Goal: Transaction & Acquisition: Purchase product/service

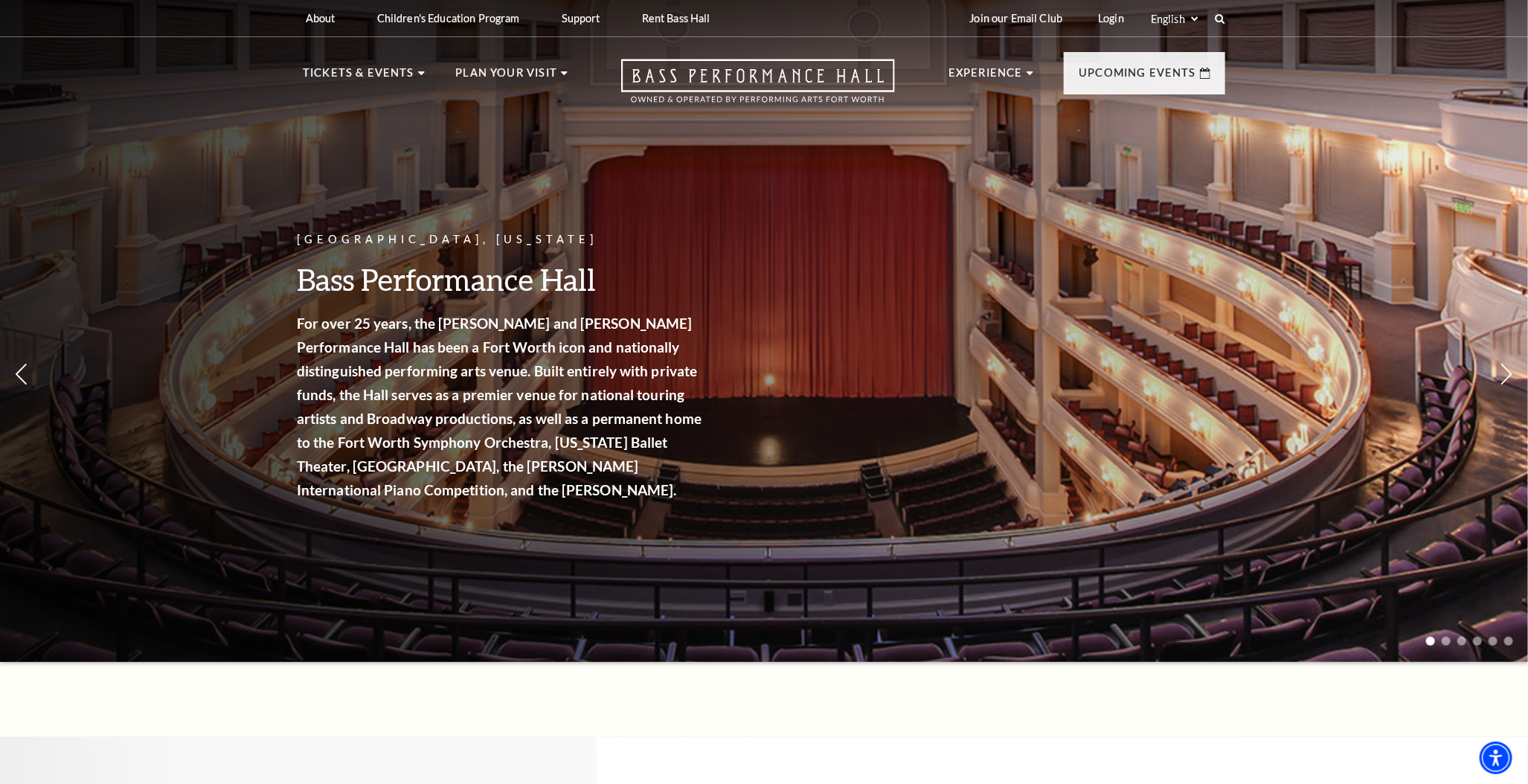
click at [1189, 19] on select "Select: English Español" at bounding box center [1174, 19] width 53 height 14
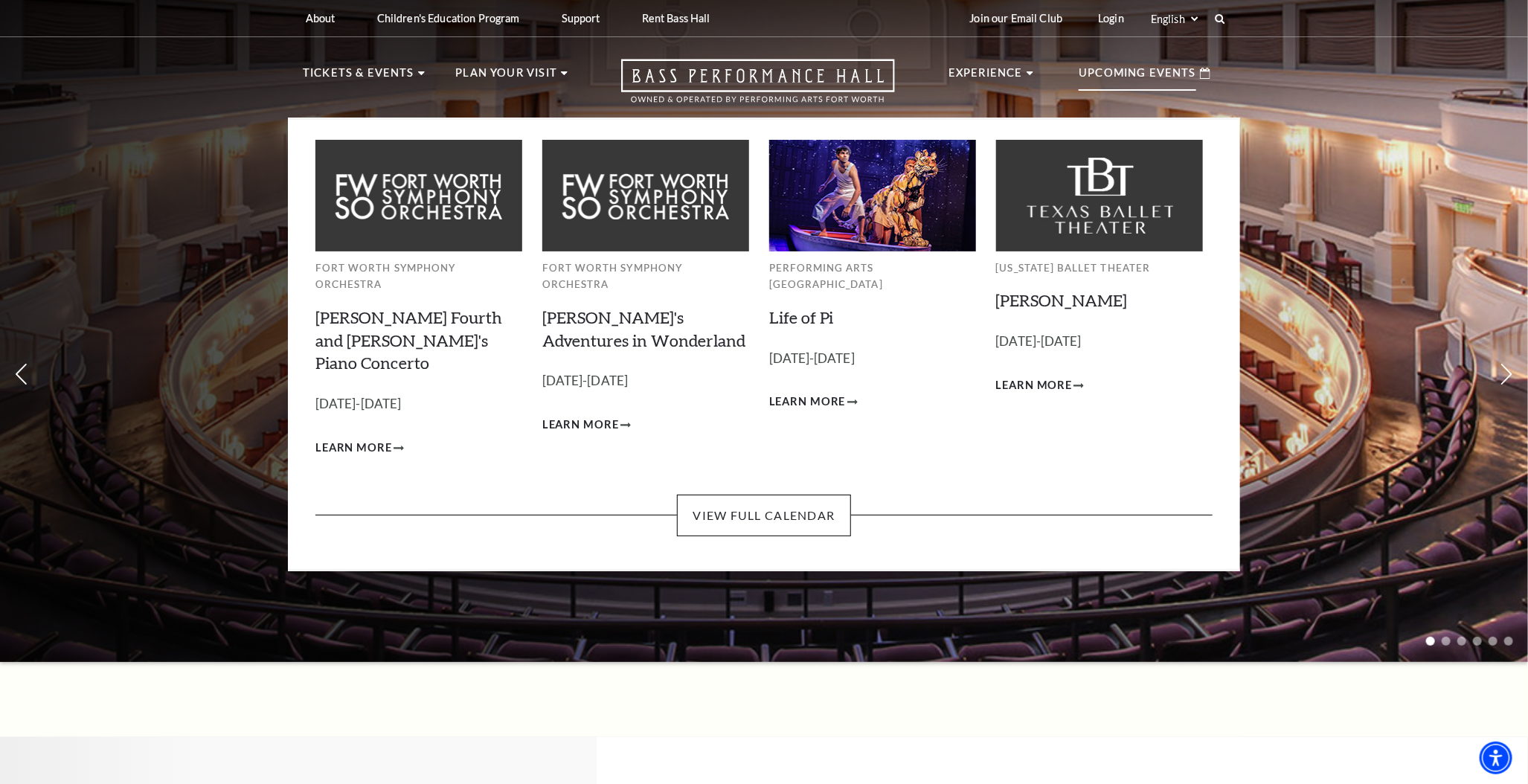
select select "en|es"
click at [1149, 12] on select "Select: English Español" at bounding box center [1174, 19] width 53 height 14
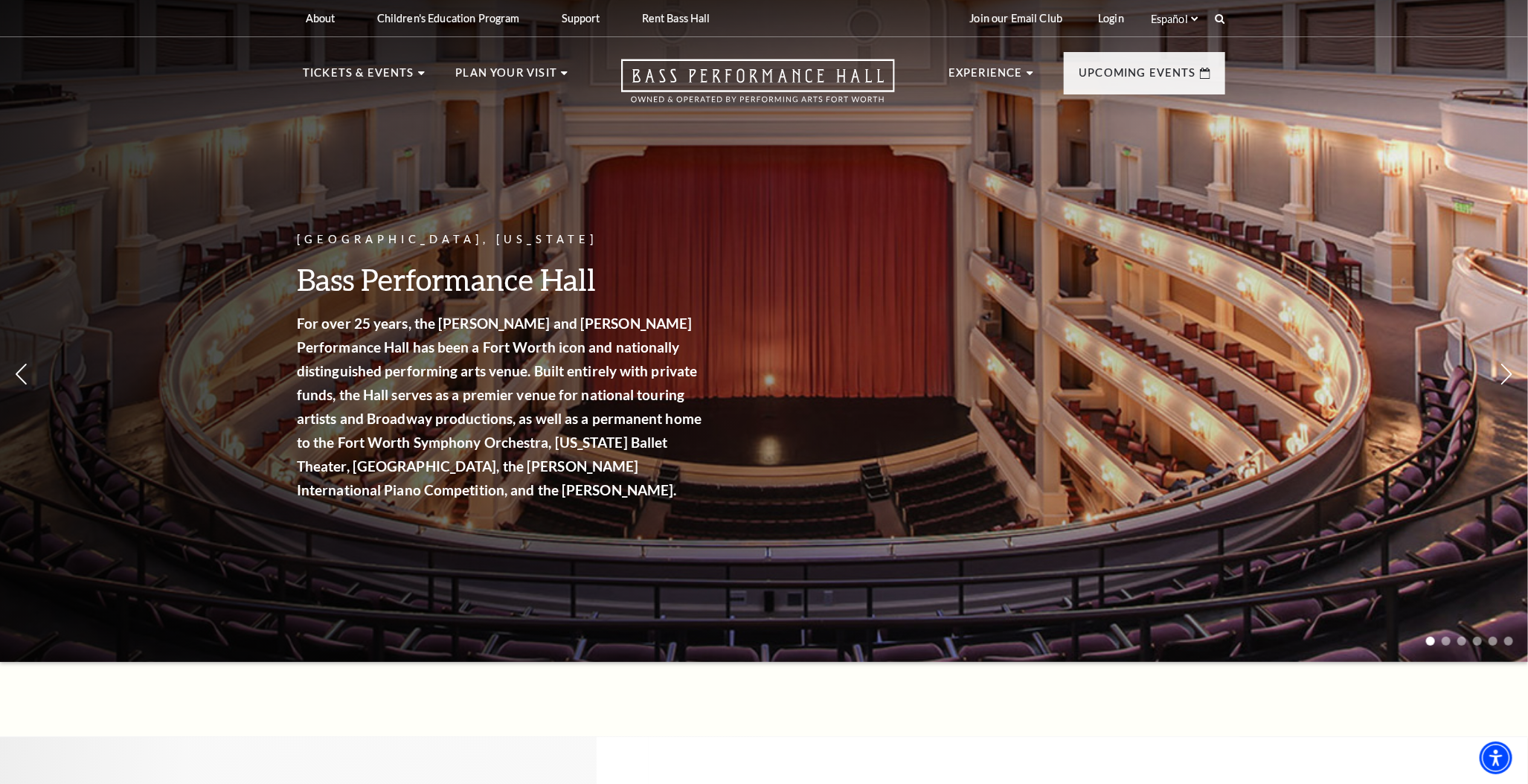
drag, startPoint x: 1383, startPoint y: 255, endPoint x: 1193, endPoint y: 164, distance: 210.7
click at [1383, 255] on div "Fort Worth, Texas Bass Performance Hall For over 25 years, the Nancy Lee and Pe…" at bounding box center [764, 327] width 1528 height 671
click at [1165, 22] on select "Select: English Español" at bounding box center [1174, 19] width 53 height 14
select select "en|es"
click at [1149, 12] on select "Select: English Español" at bounding box center [1174, 19] width 53 height 14
